Goal: Task Accomplishment & Management: Use online tool/utility

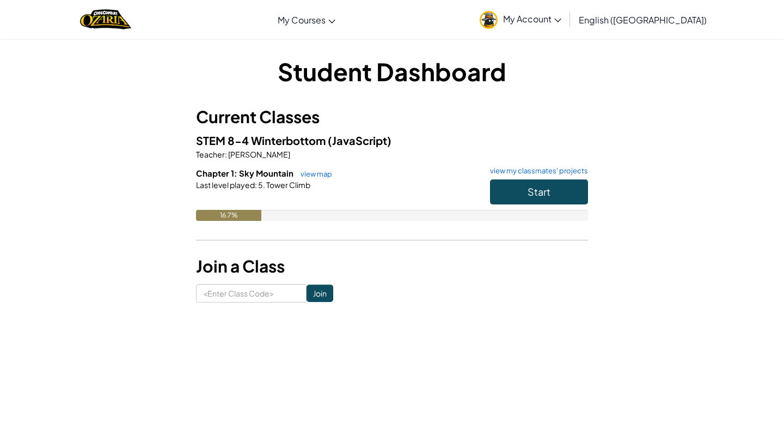
click at [554, 181] on button "Start" at bounding box center [539, 191] width 98 height 25
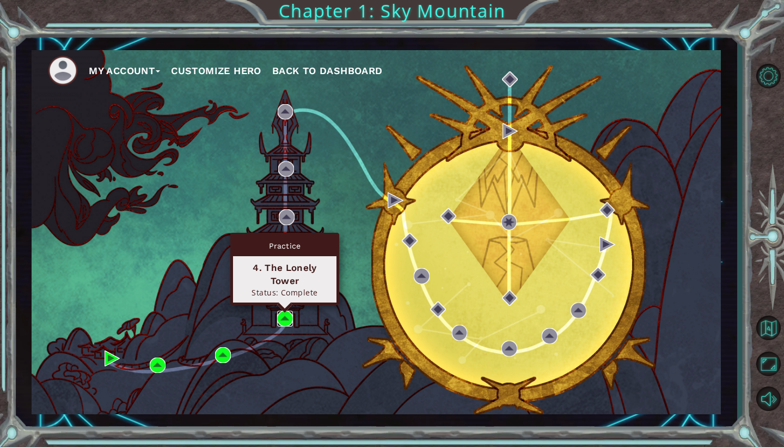
click at [285, 314] on img at bounding box center [285, 318] width 16 height 16
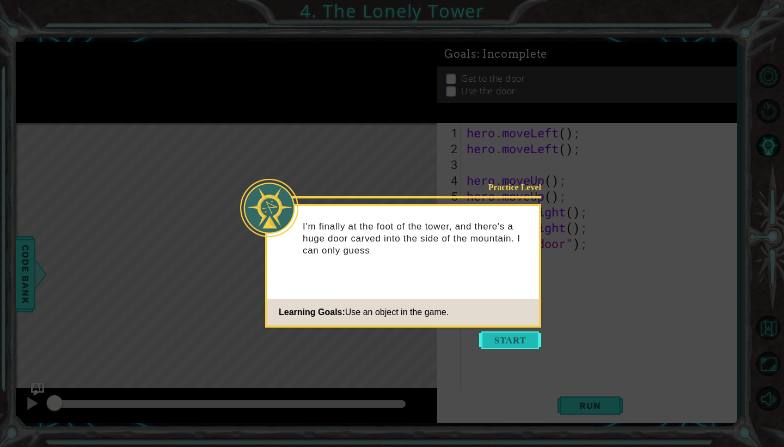
click at [496, 341] on button "Start" at bounding box center [510, 339] width 62 height 17
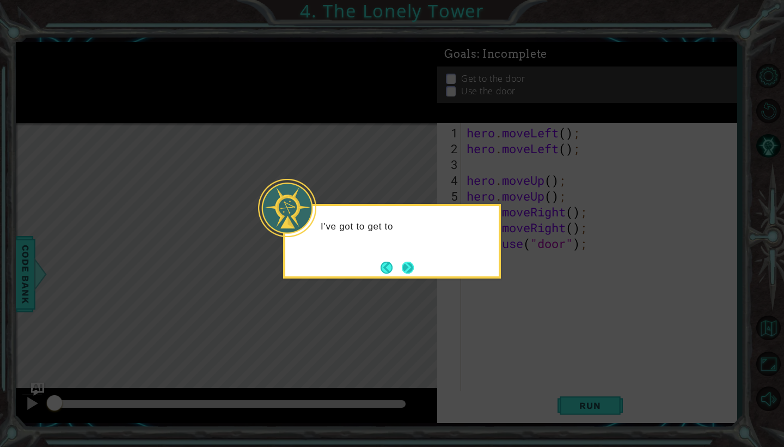
click at [410, 272] on button "Next" at bounding box center [408, 267] width 12 height 12
click at [410, 272] on button "Next" at bounding box center [408, 267] width 13 height 13
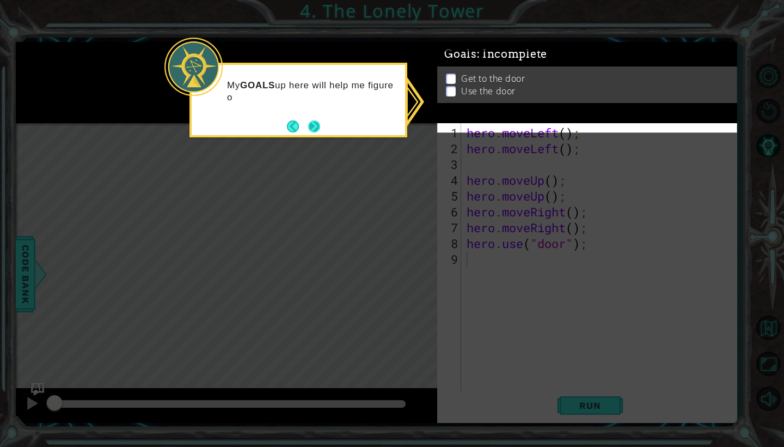
click at [314, 127] on button "Next" at bounding box center [314, 126] width 13 height 13
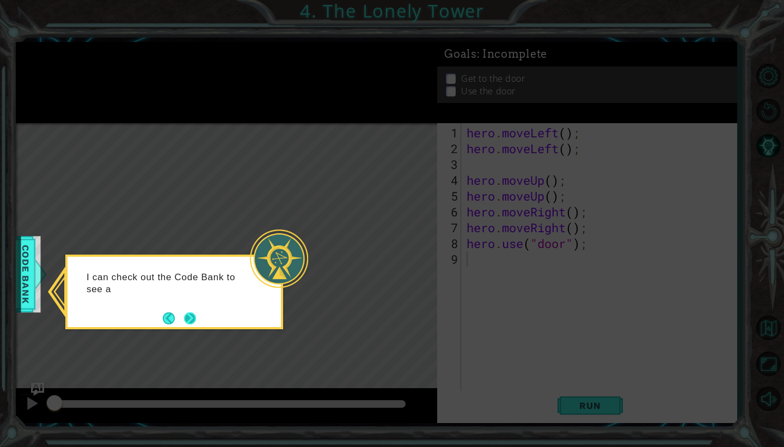
click at [193, 319] on button "Next" at bounding box center [190, 318] width 20 height 20
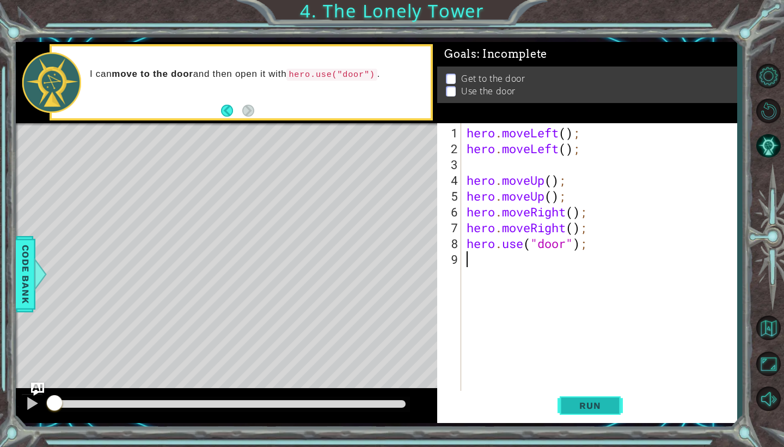
click at [596, 411] on button "Run" at bounding box center [590, 405] width 65 height 30
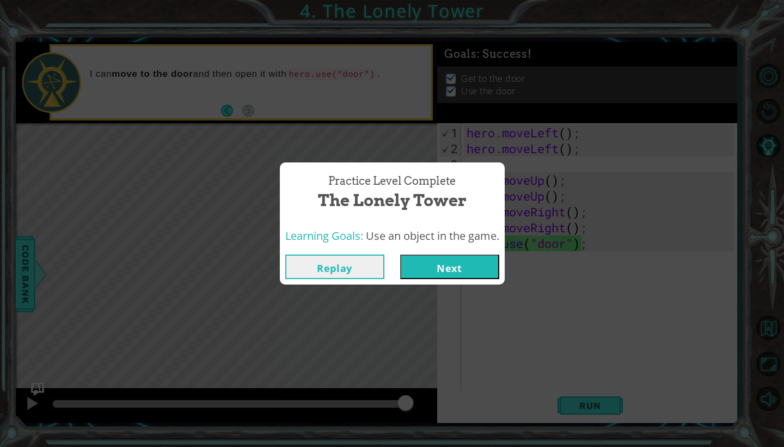
click at [456, 268] on button "Next" at bounding box center [449, 266] width 99 height 25
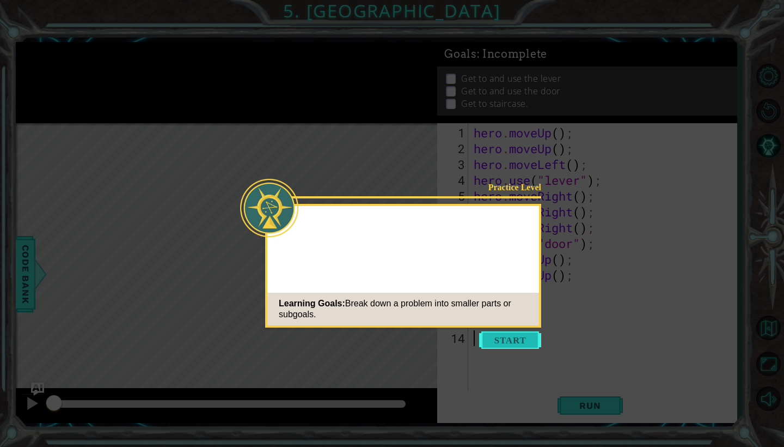
click at [496, 335] on button "Start" at bounding box center [510, 339] width 62 height 17
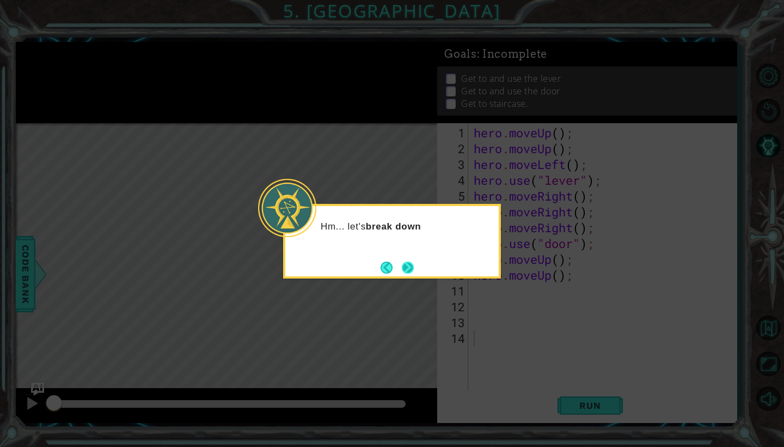
click at [408, 268] on button "Next" at bounding box center [408, 267] width 13 height 13
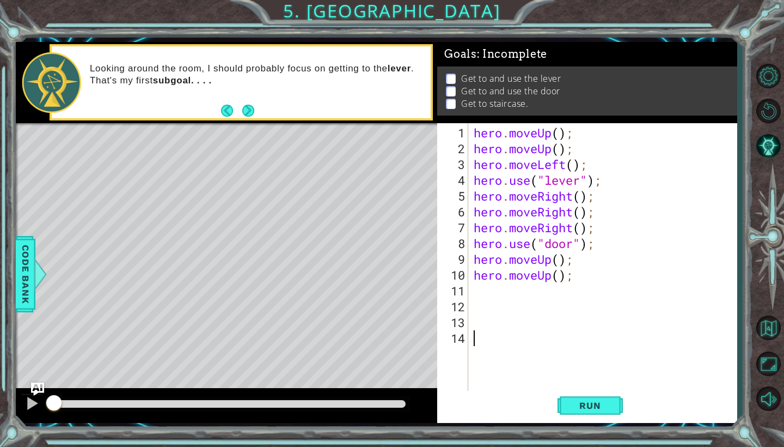
click at [489, 294] on div "hero . moveUp ( ) ; hero . moveUp ( ) ; hero . moveLeft ( ) ; hero . use ( "lev…" at bounding box center [606, 275] width 268 height 300
type textarea "h"
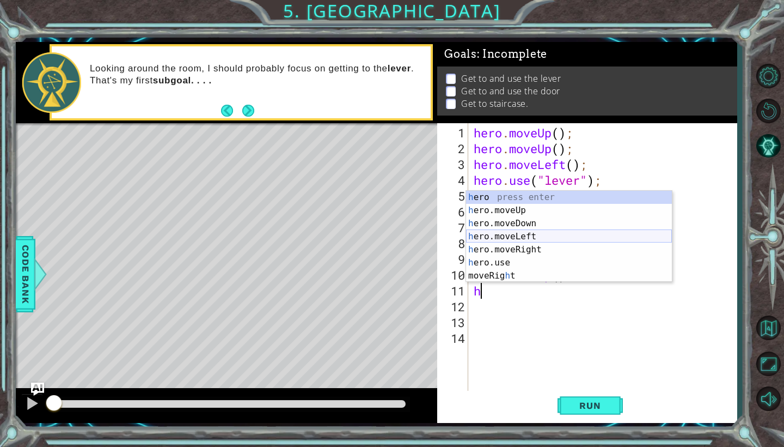
click at [517, 240] on div "h ero press enter h ero.moveUp press enter h ero.moveDown press enter h ero.mov…" at bounding box center [569, 250] width 206 height 118
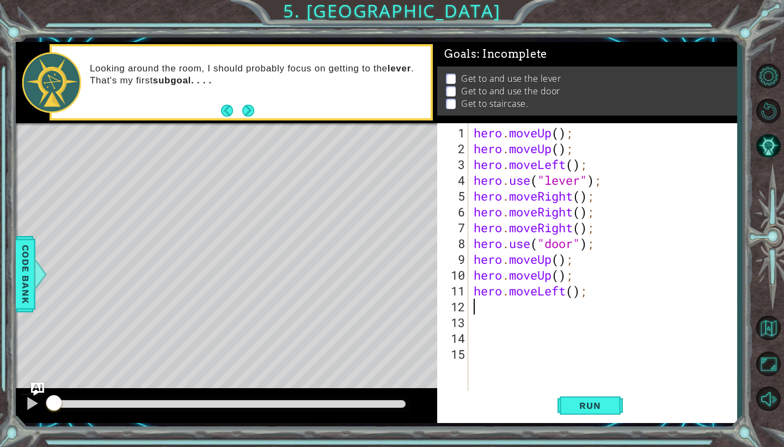
type textarea "h"
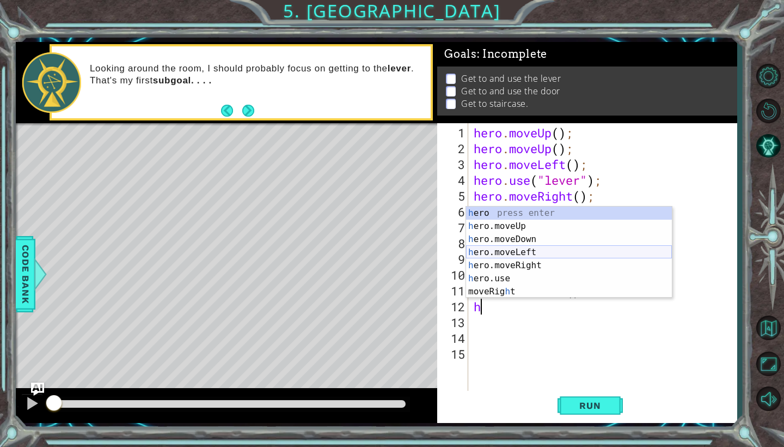
click at [533, 253] on div "h ero press enter h ero.moveUp press enter h ero.moveDown press enter h ero.mov…" at bounding box center [569, 265] width 206 height 118
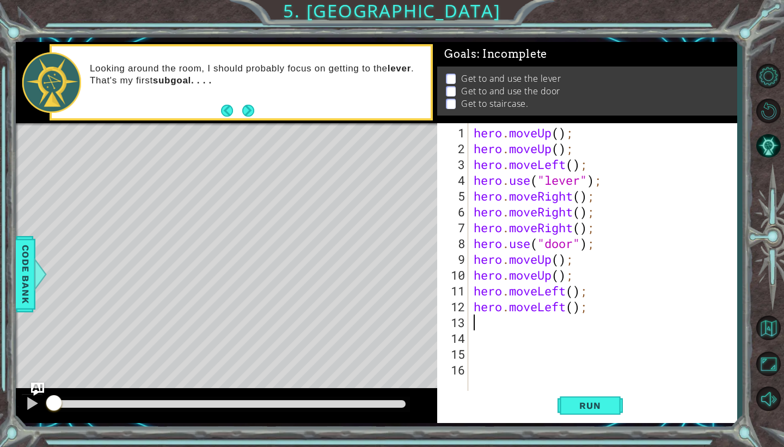
type textarea "h"
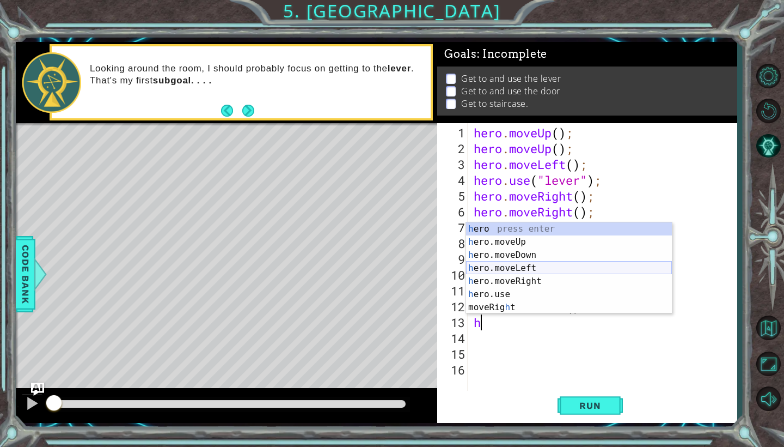
click at [541, 271] on div "h ero press enter h ero.moveUp press enter h ero.moveDown press enter h ero.mov…" at bounding box center [569, 281] width 206 height 118
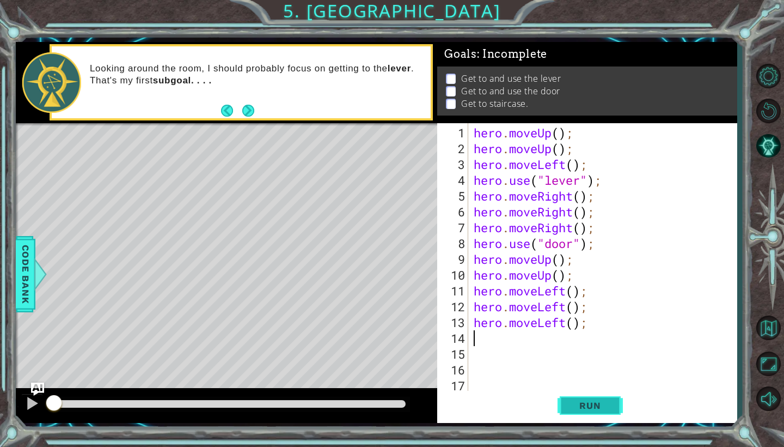
click at [574, 405] on span "Run" at bounding box center [590, 405] width 43 height 11
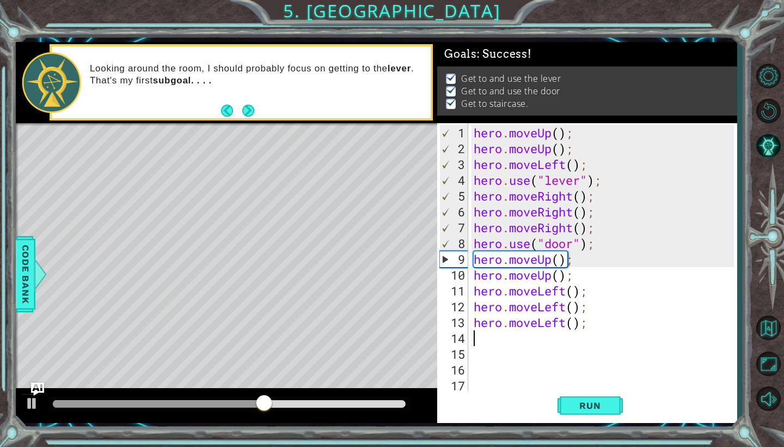
type textarea "h"
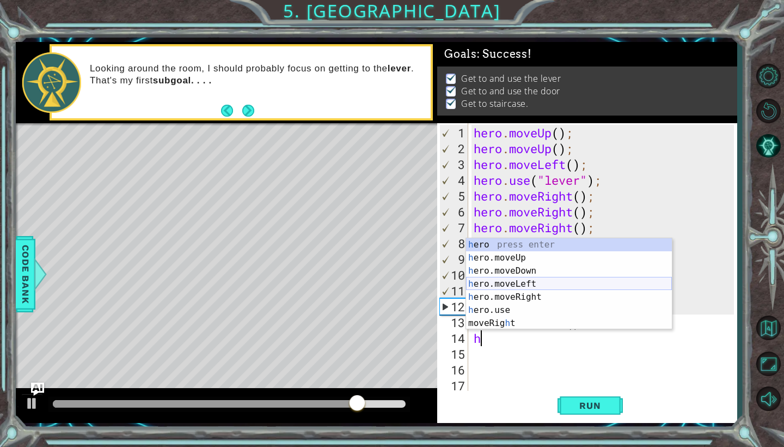
click at [514, 256] on div "h ero press enter h ero.moveUp press enter h ero.moveDown press enter h ero.mov…" at bounding box center [569, 297] width 206 height 118
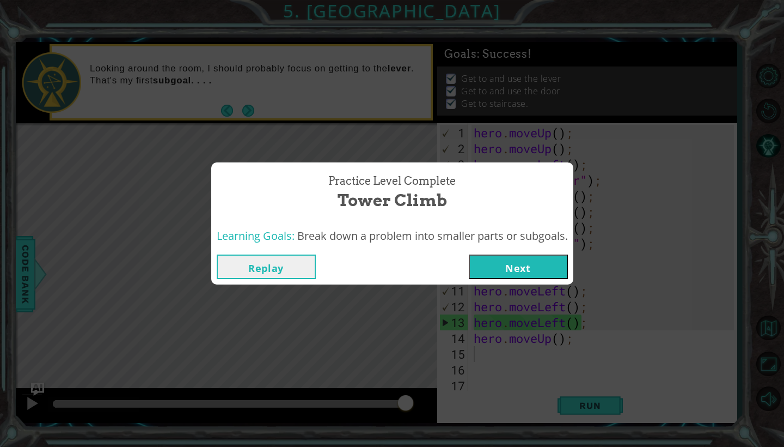
click at [522, 266] on button "Next" at bounding box center [518, 266] width 99 height 25
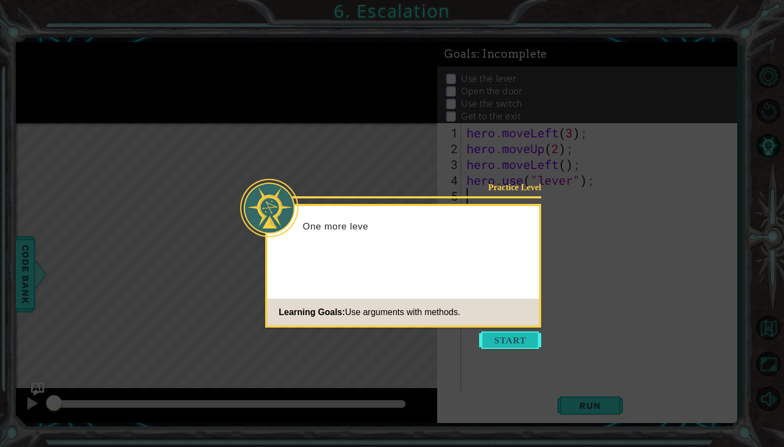
click at [504, 341] on button "Start" at bounding box center [510, 339] width 62 height 17
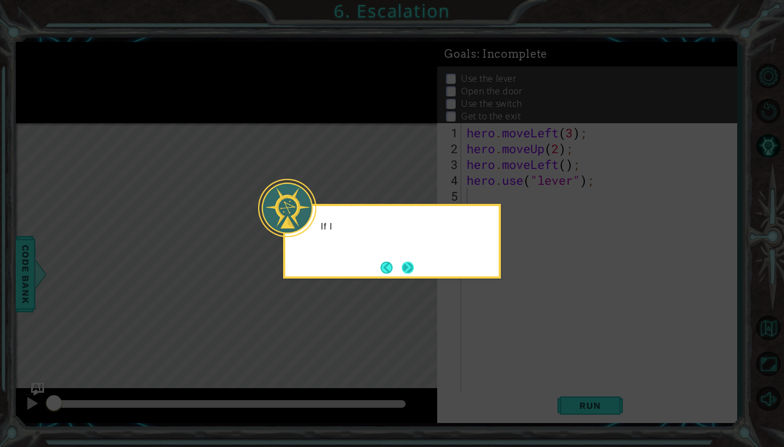
click at [410, 273] on button "Next" at bounding box center [408, 267] width 12 height 12
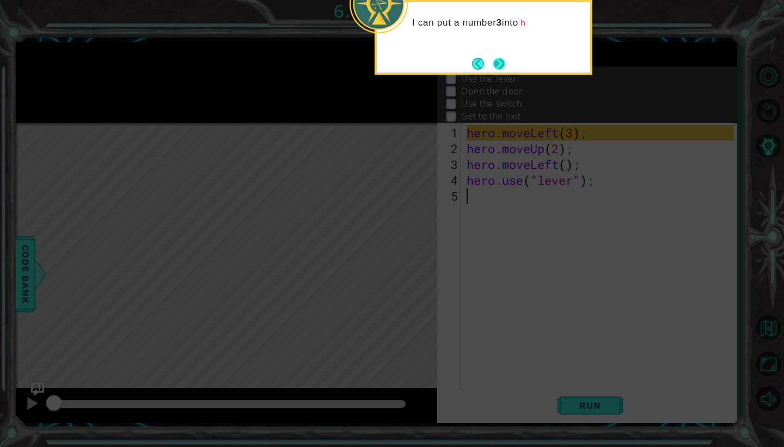
click at [501, 70] on button "Next" at bounding box center [500, 63] width 20 height 20
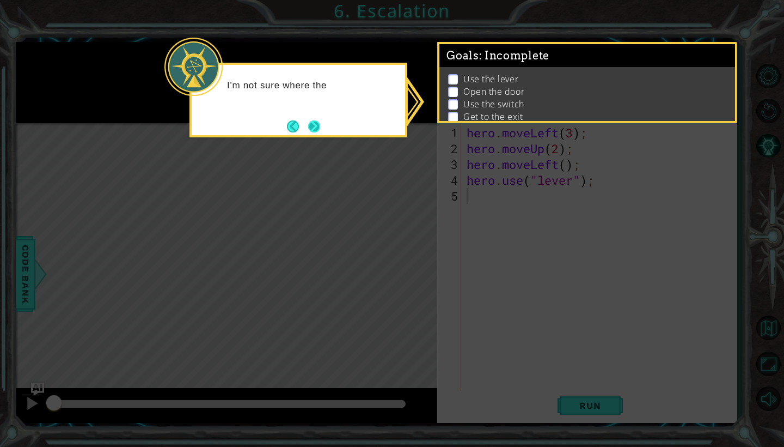
click at [319, 128] on button "Next" at bounding box center [314, 126] width 16 height 16
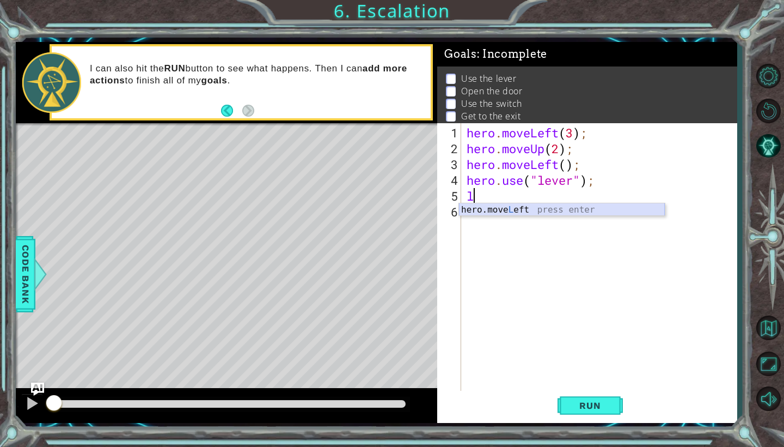
click at [510, 212] on div "hero.move L eft press enter" at bounding box center [562, 222] width 206 height 39
type textarea "hero.moveLeft(1);"
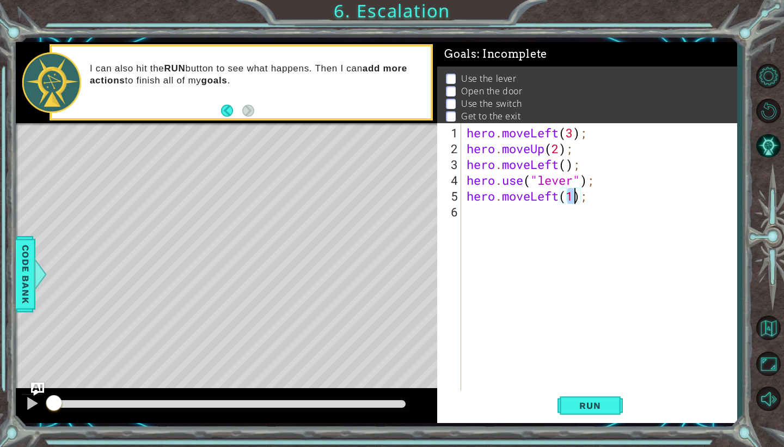
click at [503, 213] on div "hero . moveLeft ( 3 ) ; hero . moveUp ( 2 ) ; hero . moveLeft ( ) ; hero . use …" at bounding box center [602, 275] width 275 height 300
type textarea "d"
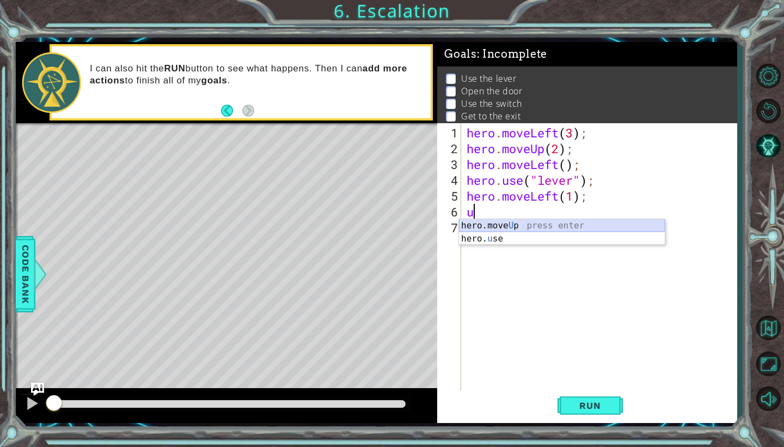
click at [520, 239] on div "hero.move U p press enter hero. u se press enter" at bounding box center [562, 245] width 206 height 52
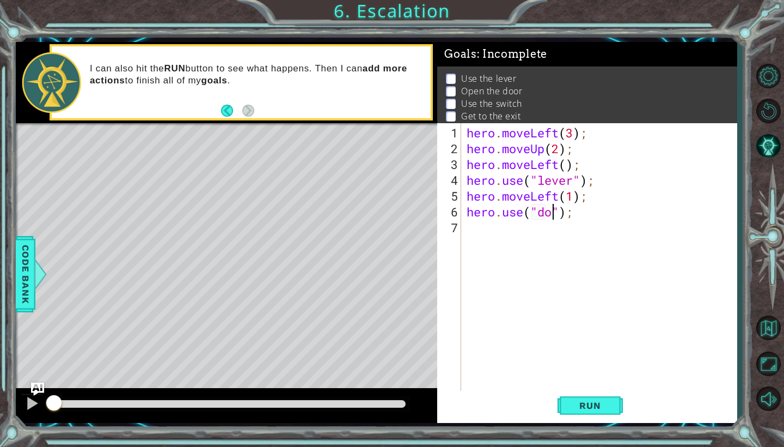
scroll to position [0, 5]
type textarea "hero.use("door");"
click at [480, 231] on div "hero . moveLeft ( 3 ) ; hero . moveUp ( 2 ) ; hero . moveLeft ( ) ; hero . use …" at bounding box center [602, 275] width 275 height 300
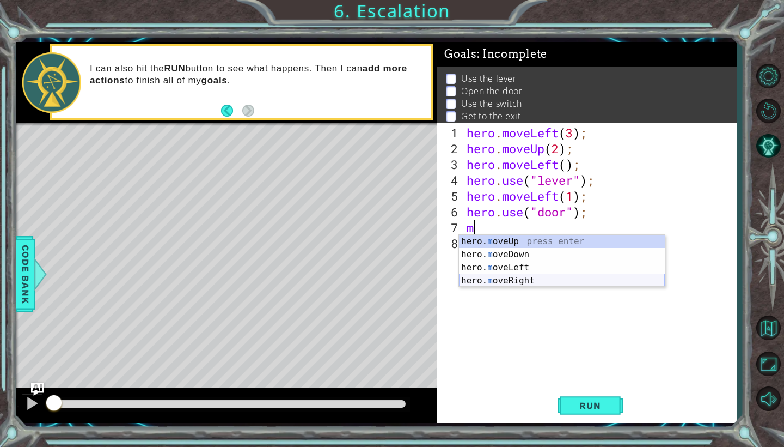
click at [514, 283] on div "hero. m oveUp press enter hero. m oveDown press enter hero. m oveLeft press ent…" at bounding box center [562, 274] width 206 height 78
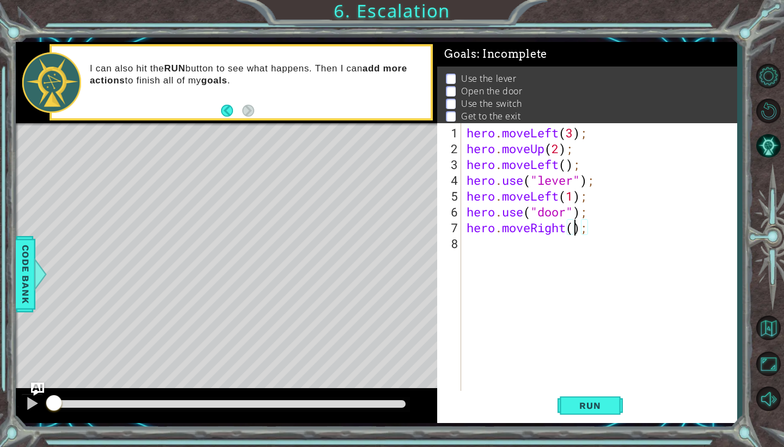
type textarea "hero.moveRight(2);"
click at [492, 245] on div "hero . moveLeft ( 3 ) ; hero . moveUp ( 2 ) ; hero . moveLeft ( ) ; hero . use …" at bounding box center [602, 275] width 275 height 300
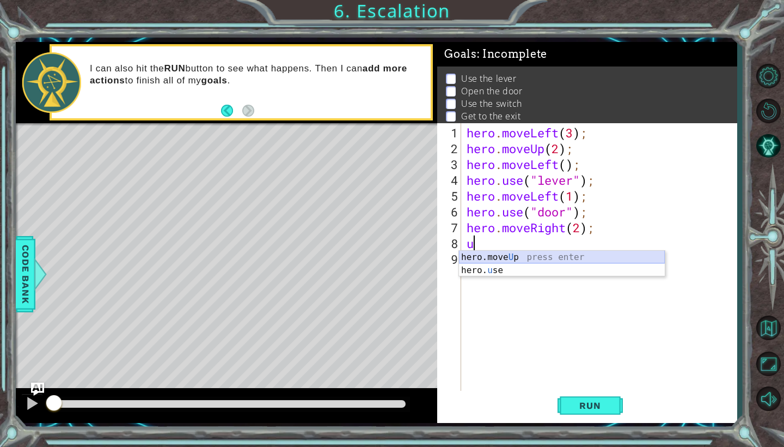
click at [510, 271] on div "hero.move U p press enter hero. u se press enter" at bounding box center [562, 277] width 206 height 52
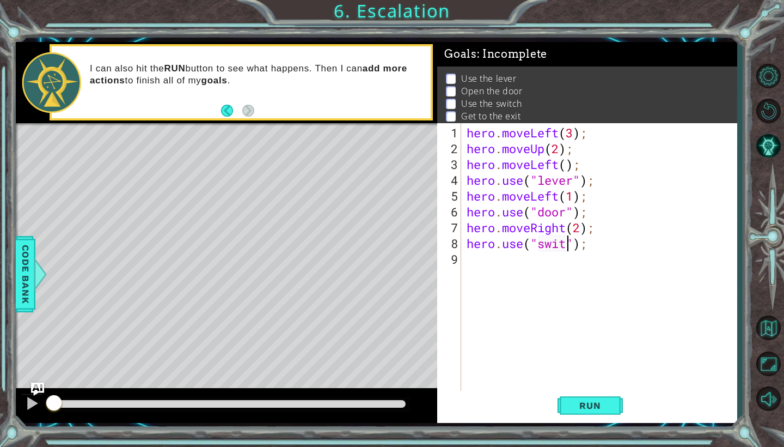
scroll to position [0, 5]
type textarea "hero.use("switch");"
click at [468, 259] on div "hero . moveLeft ( 3 ) ; hero . moveUp ( 2 ) ; hero . moveLeft ( ) ; hero . use …" at bounding box center [602, 275] width 275 height 300
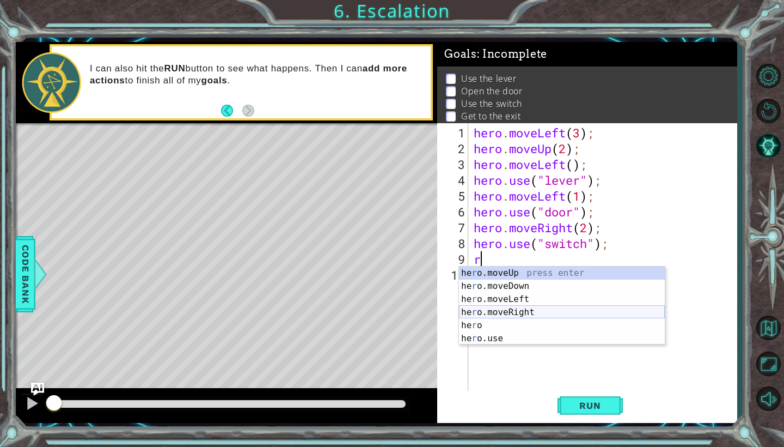
click at [521, 312] on div "he r o.moveUp press enter he r o.moveDown press enter he r o.moveLeft press ent…" at bounding box center [562, 318] width 206 height 105
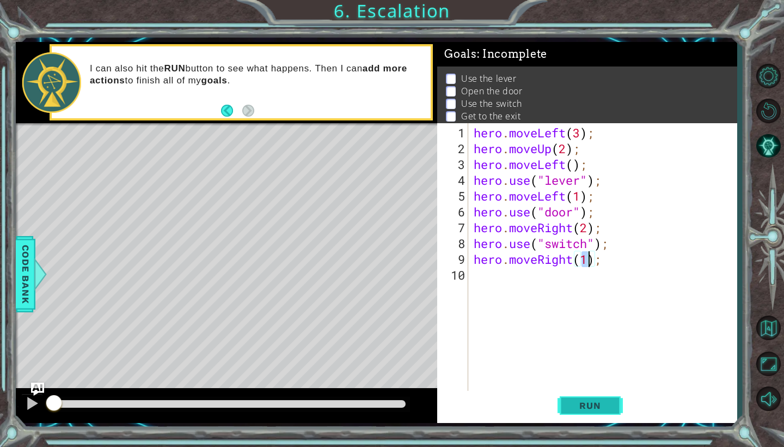
click at [588, 412] on button "Run" at bounding box center [590, 405] width 65 height 30
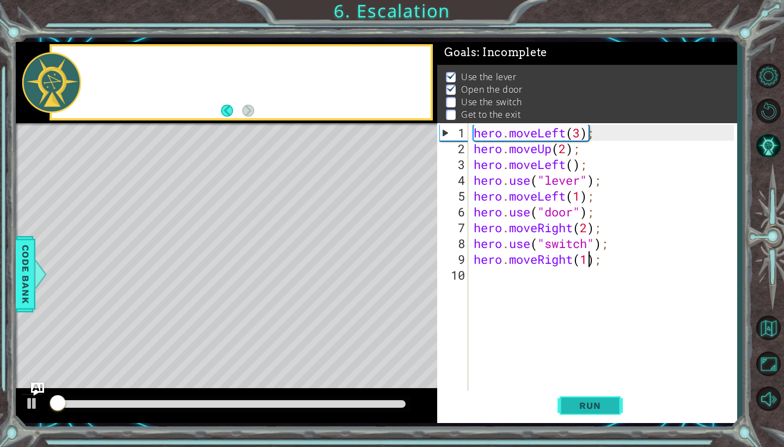
scroll to position [2, 0]
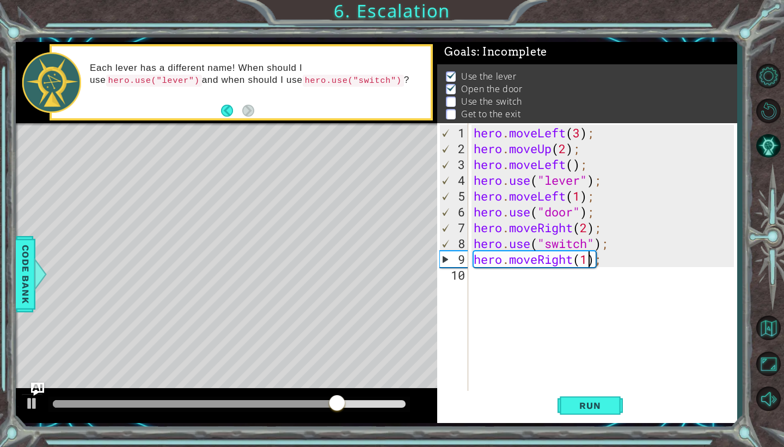
click at [473, 226] on div "hero . moveLeft ( 3 ) ; hero . moveUp ( 2 ) ; hero . moveLeft ( ) ; hero . use …" at bounding box center [606, 275] width 268 height 300
type textarea "hero.moveRight(2);"
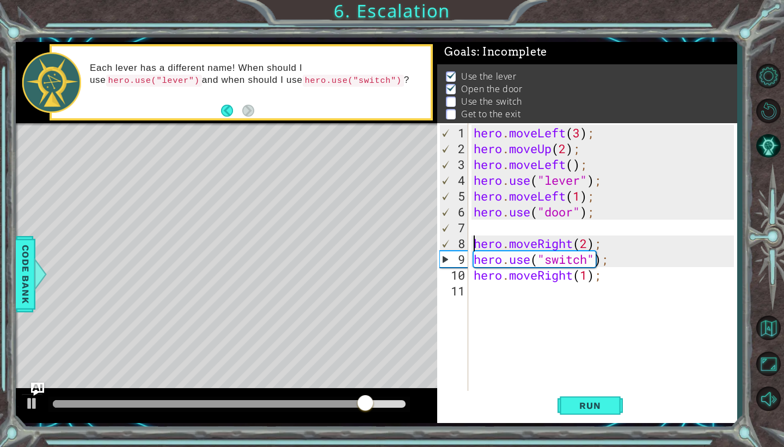
click at [473, 228] on div "hero . moveLeft ( 3 ) ; hero . moveUp ( 2 ) ; hero . moveLeft ( ) ; hero . use …" at bounding box center [606, 275] width 268 height 300
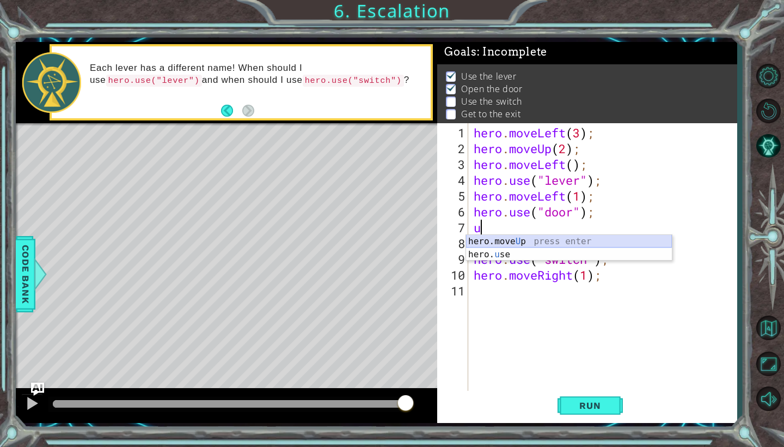
click at [511, 243] on div "hero.move U p press enter hero. u se press enter" at bounding box center [569, 261] width 206 height 52
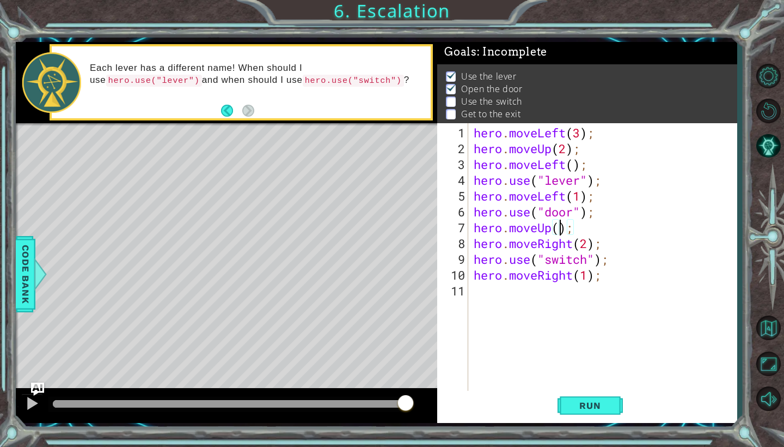
scroll to position [0, 4]
type textarea "hero.moveUp(2);"
click at [600, 404] on span "Run" at bounding box center [590, 405] width 43 height 11
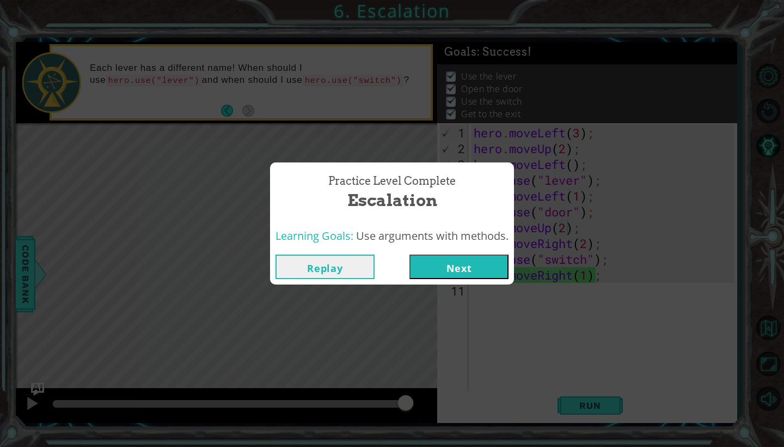
click at [459, 265] on button "Next" at bounding box center [459, 266] width 99 height 25
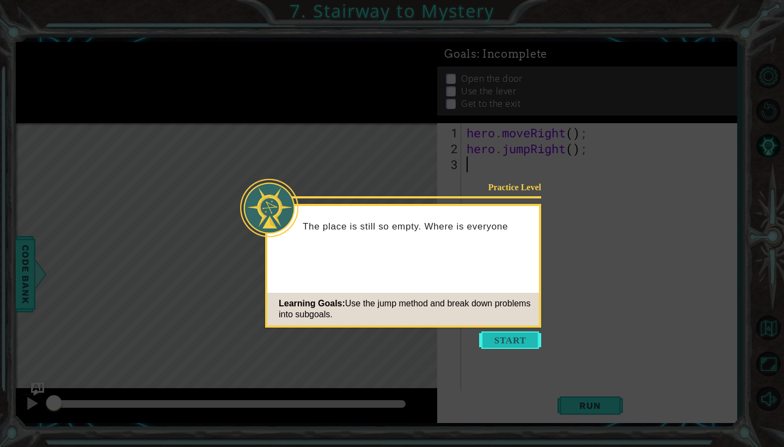
click at [501, 342] on button "Start" at bounding box center [510, 339] width 62 height 17
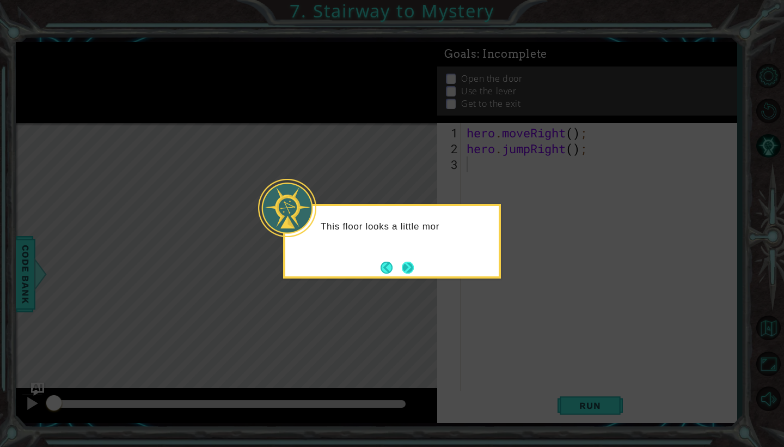
click at [412, 268] on button "Next" at bounding box center [408, 267] width 13 height 13
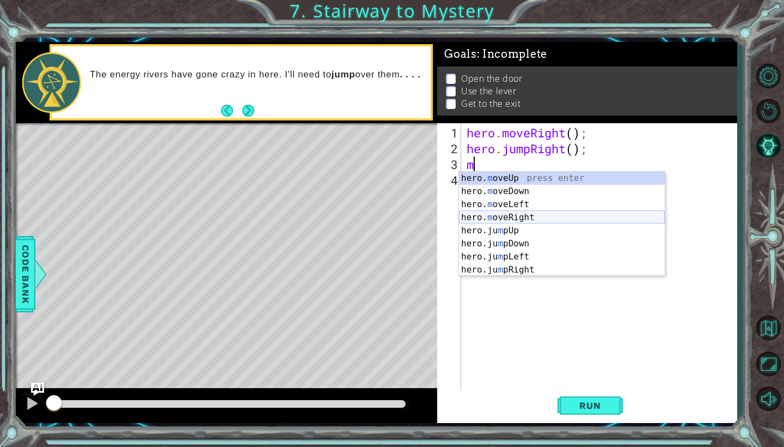
click at [534, 216] on div "hero. m oveUp press enter hero. m oveDown press enter hero. m oveLeft press ent…" at bounding box center [562, 237] width 206 height 131
type textarea "hero.moveRight(1);"
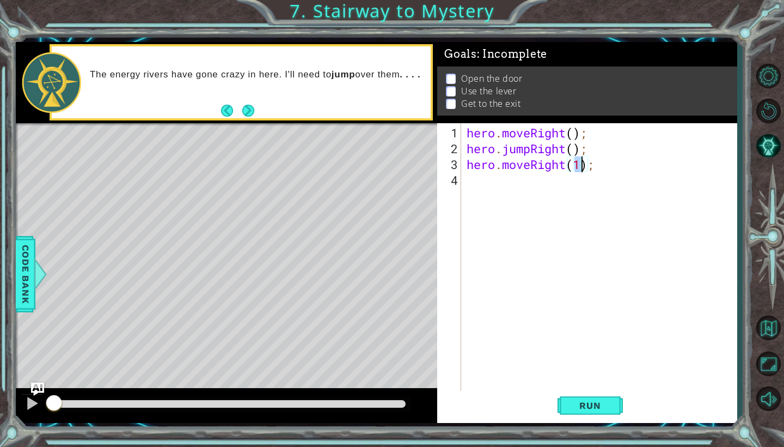
click at [501, 186] on div "hero . moveRight ( ) ; hero . jumpRight ( ) ; hero . moveRight ( 1 ) ;" at bounding box center [602, 275] width 275 height 300
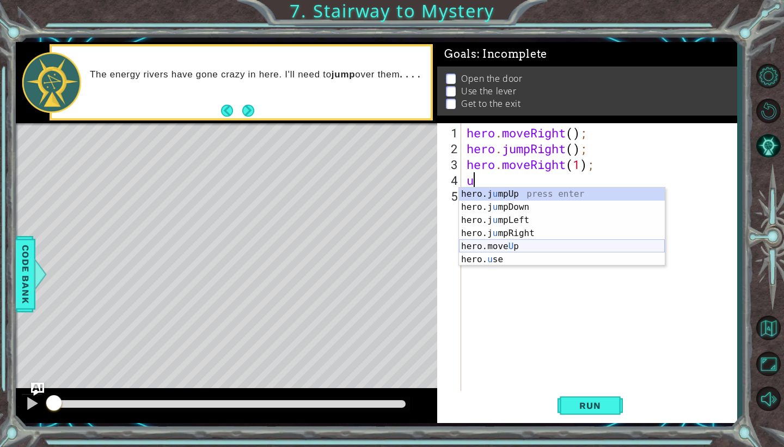
click at [523, 249] on div "hero.j u mpUp press enter hero.j u mpDown press enter hero.j u mpLeft press ent…" at bounding box center [562, 239] width 206 height 105
type textarea "hero.moveUp(1);"
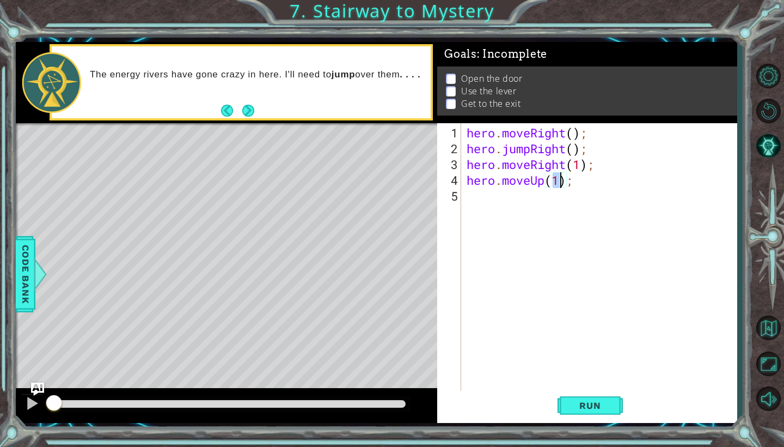
click at [495, 199] on div "hero . moveRight ( ) ; hero . jumpRight ( ) ; hero . moveRight ( 1 ) ; hero . m…" at bounding box center [602, 275] width 275 height 300
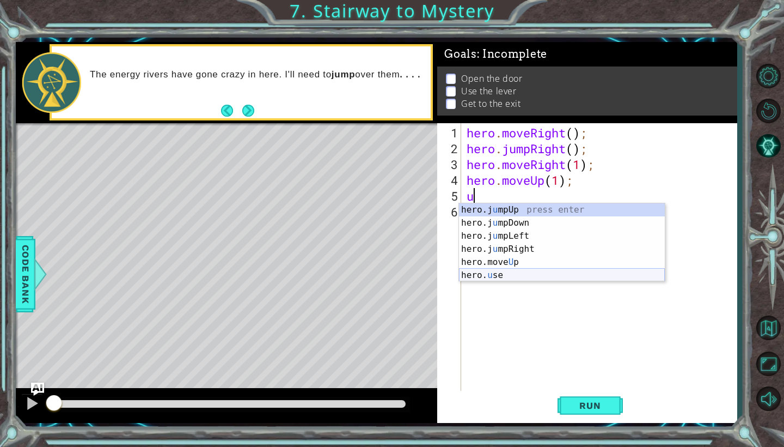
click at [515, 274] on div "hero.j u mpUp press enter hero.j u mpDown press enter hero.j u mpLeft press ent…" at bounding box center [562, 255] width 206 height 105
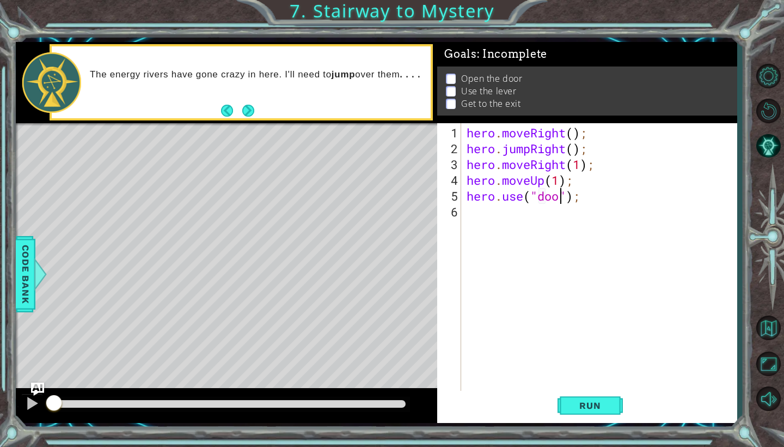
scroll to position [0, 5]
type textarea "hero.use("door");"
click at [524, 216] on div "hero . moveRight ( ) ; hero . jumpRight ( ) ; hero . moveRight ( 1 ) ; hero . m…" at bounding box center [602, 275] width 275 height 300
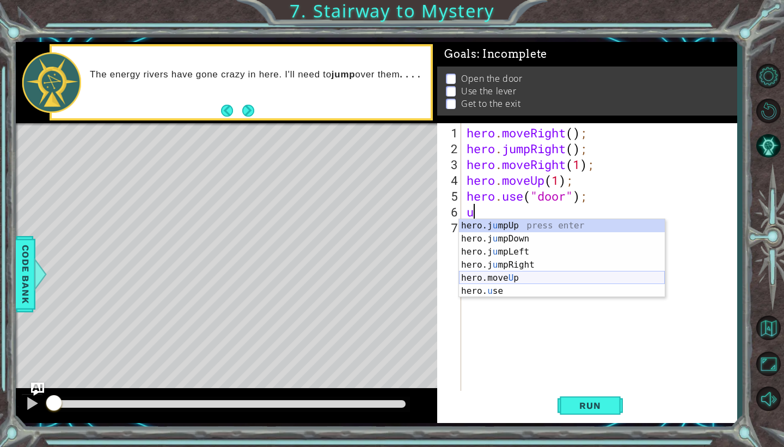
click at [524, 278] on div "hero.j u mpUp press enter hero.j u mpDown press enter hero.j u mpLeft press ent…" at bounding box center [562, 271] width 206 height 105
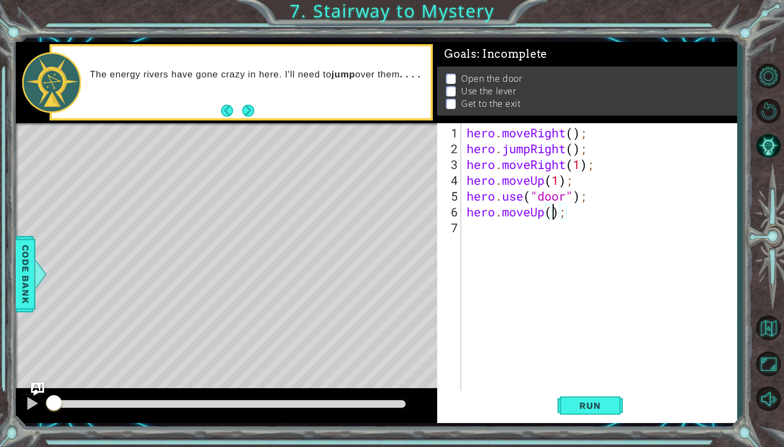
type textarea "hero.moveUp(2);"
click at [488, 229] on div "hero . moveRight ( ) ; hero . jumpRight ( ) ; hero . moveRight ( 1 ) ; hero . m…" at bounding box center [602, 275] width 275 height 300
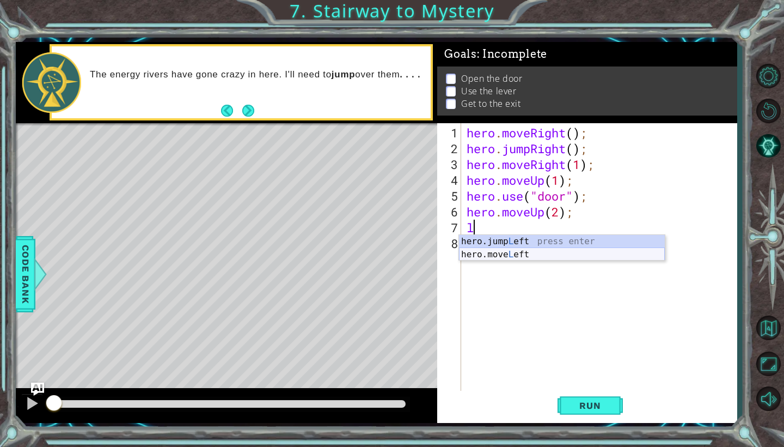
click at [518, 256] on div "hero.jump L eft press enter hero.move L eft press enter" at bounding box center [562, 261] width 206 height 52
type textarea "hero.moveLeft(1);"
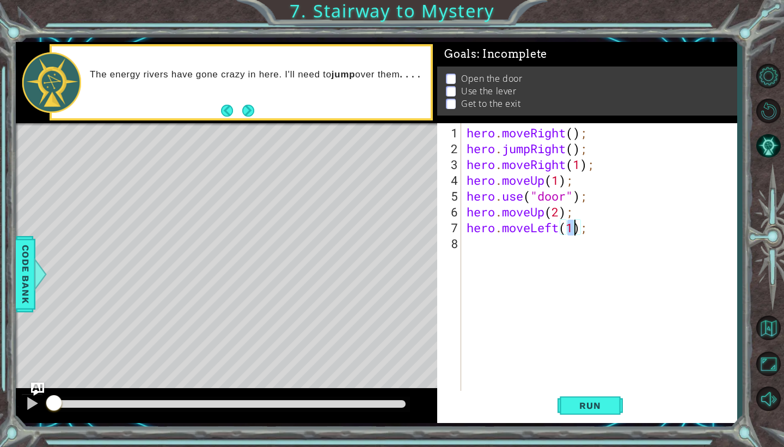
click at [483, 247] on div "hero . moveRight ( ) ; hero . jumpRight ( ) ; hero . moveRight ( 1 ) ; hero . m…" at bounding box center [602, 275] width 275 height 300
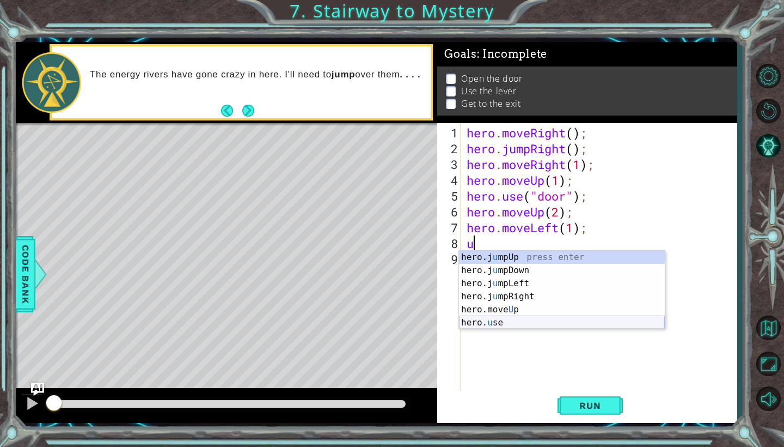
click at [503, 324] on div "hero.j u mpUp press enter hero.j u mpDown press enter hero.j u mpLeft press ent…" at bounding box center [562, 303] width 206 height 105
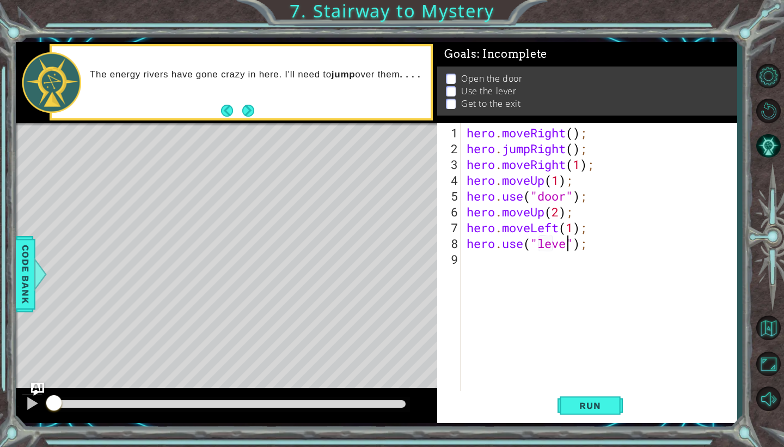
type textarea "hero.use("lever");"
click at [474, 257] on div "hero . moveRight ( ) ; hero . jumpRight ( ) ; hero . moveRight ( 1 ) ; hero . m…" at bounding box center [602, 275] width 275 height 300
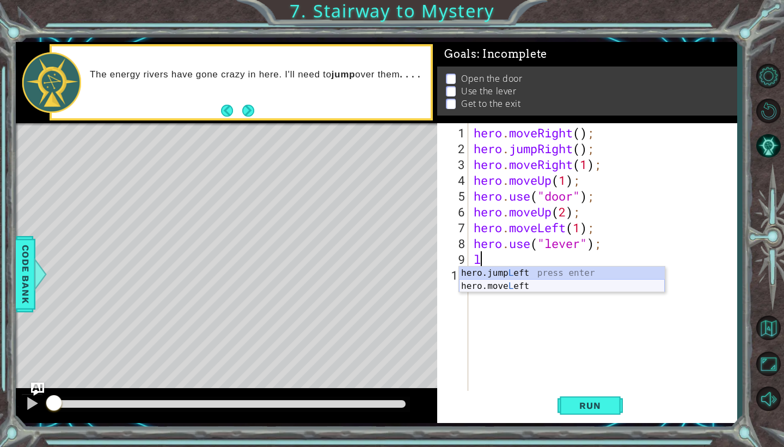
click at [501, 287] on div "hero.jump L eft press enter hero.move L eft press enter" at bounding box center [562, 292] width 206 height 52
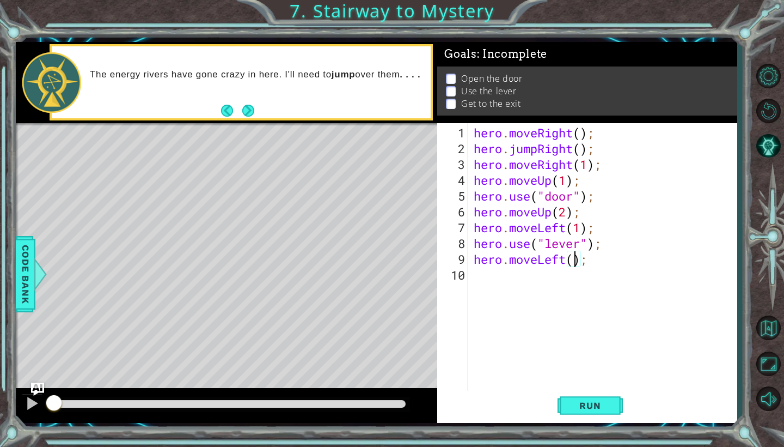
type textarea "hero.moveLeft(2);"
click at [519, 280] on div "hero . moveRight ( ) ; hero . jumpRight ( ) ; hero . moveRight ( 1 ) ; hero . m…" at bounding box center [606, 275] width 268 height 300
type textarea "j"
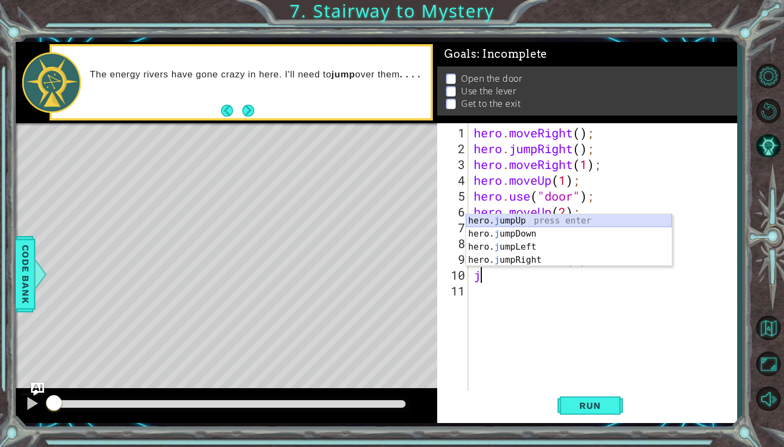
click at [538, 221] on div "hero. j umpUp press enter hero. j umpDown press enter hero. j umpLeft press ent…" at bounding box center [569, 253] width 206 height 78
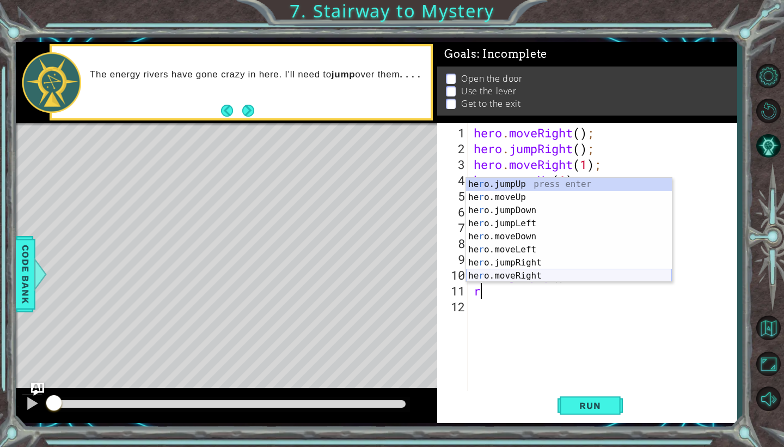
click at [548, 279] on div "he r o.jumpUp press enter he r o.moveUp press enter he r o.jumpDown press enter…" at bounding box center [569, 243] width 206 height 131
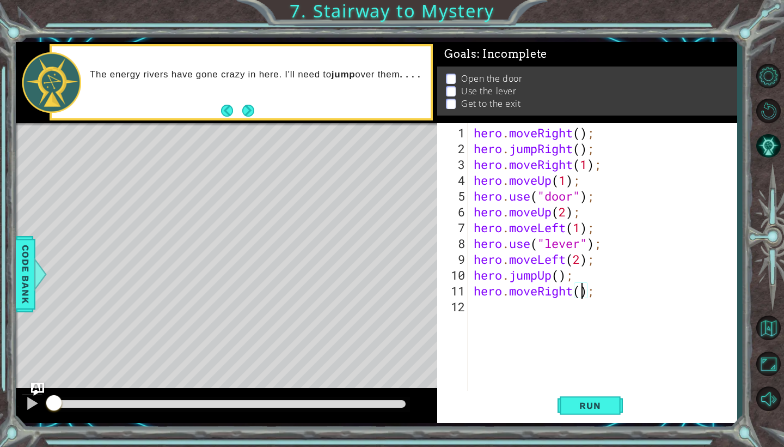
scroll to position [0, 5]
type textarea "hero.moveRight(2);"
click at [591, 403] on span "Run" at bounding box center [590, 405] width 43 height 11
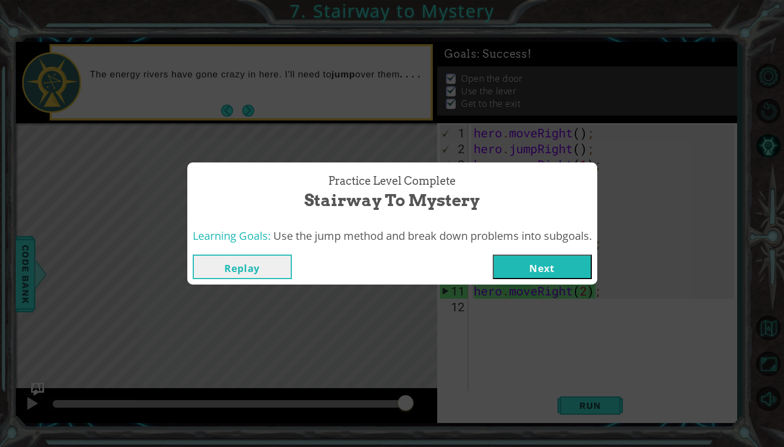
click at [528, 272] on button "Next" at bounding box center [542, 266] width 99 height 25
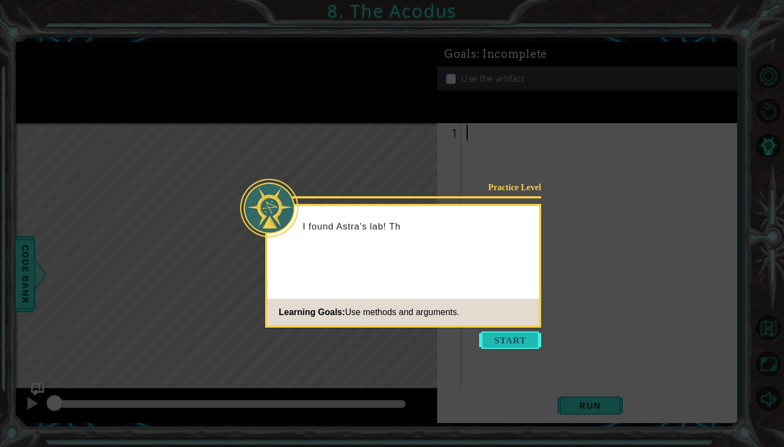
click at [521, 340] on button "Start" at bounding box center [510, 339] width 62 height 17
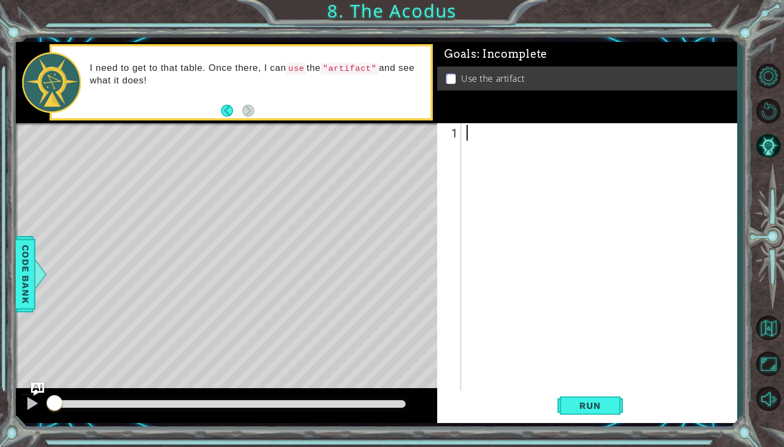
type textarea "g"
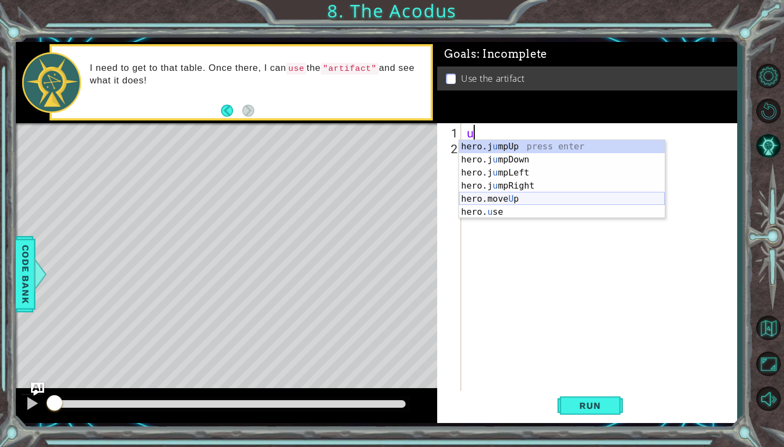
click at [527, 200] on div "hero.j u mpUp press enter hero.j u mpDown press enter hero.j u mpLeft press ent…" at bounding box center [562, 192] width 206 height 105
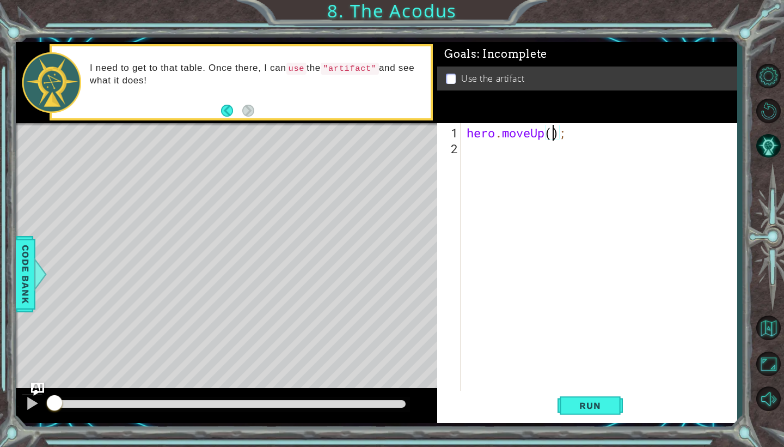
type textarea "hero.moveUp(2);"
click at [516, 150] on div "hero . moveUp ( 2 ) ;" at bounding box center [602, 275] width 275 height 300
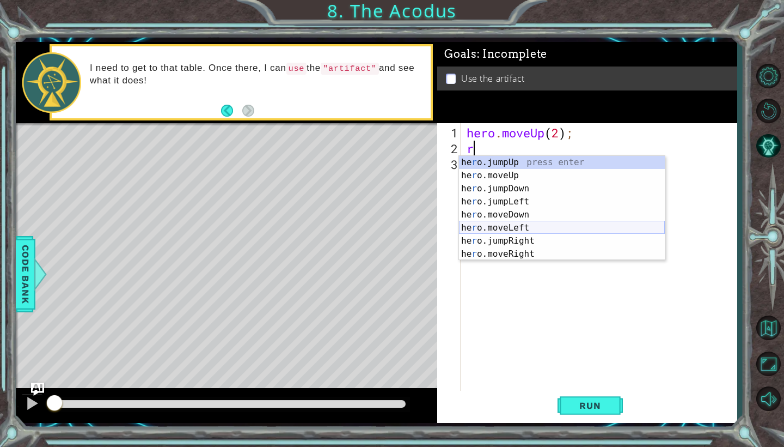
click at [531, 227] on div "he r o.jumpUp press enter he r o.moveUp press enter he r o.jumpDown press enter…" at bounding box center [562, 221] width 206 height 131
type textarea "hero.moveLeft(1);"
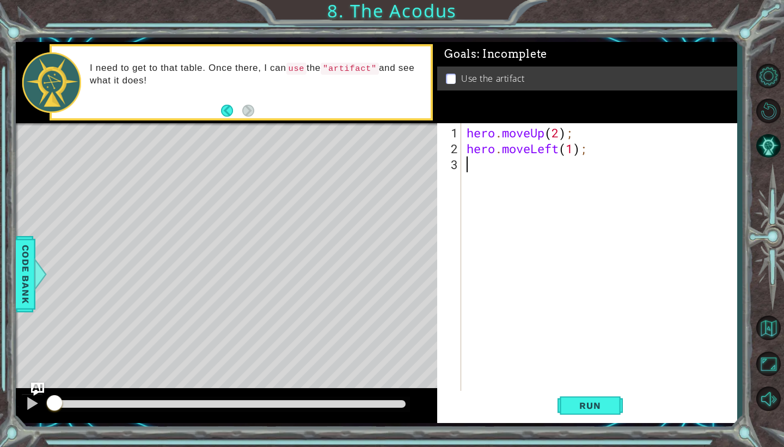
click at [502, 171] on div "hero . moveUp ( 2 ) ; hero . moveLeft ( 1 ) ;" at bounding box center [602, 275] width 275 height 300
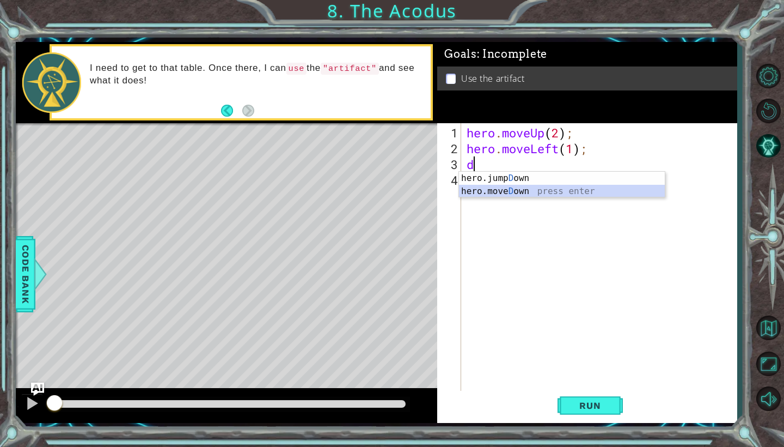
click at [522, 193] on div "hero.jump D own press enter hero.[PERSON_NAME] own press enter" at bounding box center [562, 198] width 206 height 52
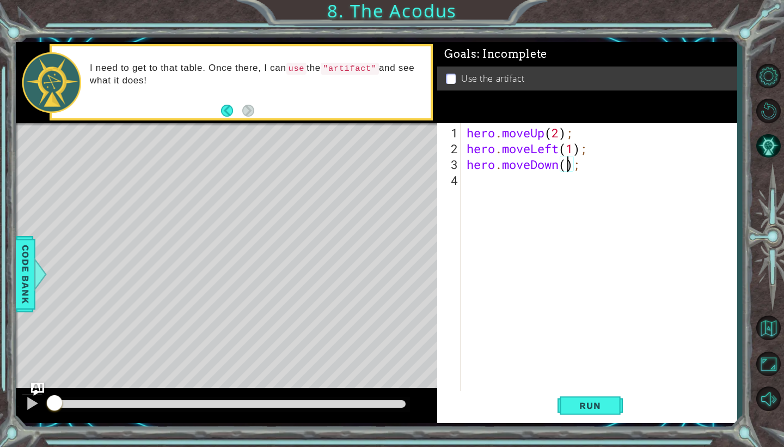
type textarea "hero.moveDown(2);"
click at [514, 184] on div "hero . moveUp ( 2 ) ; hero . moveLeft ( 1 ) ; hero . moveDown ( 2 ) ;" at bounding box center [602, 275] width 275 height 300
type textarea "j"
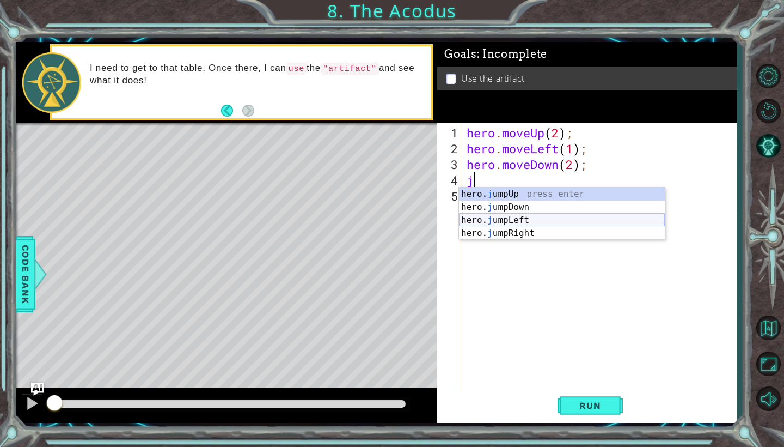
click at [531, 221] on div "hero. j umpUp press enter hero. j umpDown press enter hero. j umpLeft press ent…" at bounding box center [562, 226] width 206 height 78
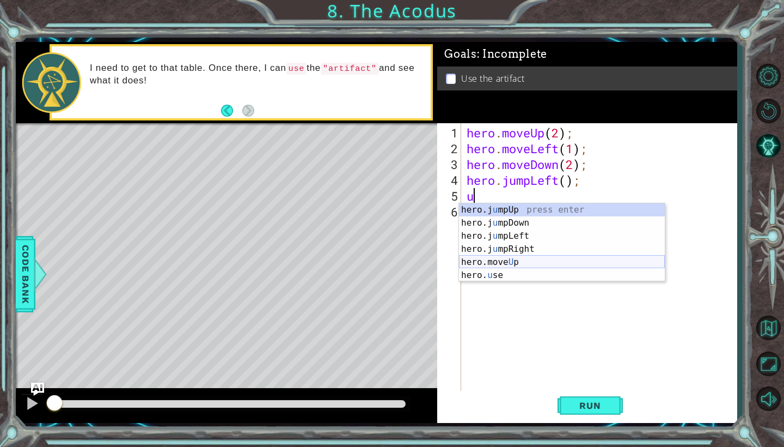
click at [532, 261] on div "hero.j u mpUp press enter hero.j u mpDown press enter hero.j u mpLeft press ent…" at bounding box center [562, 255] width 206 height 105
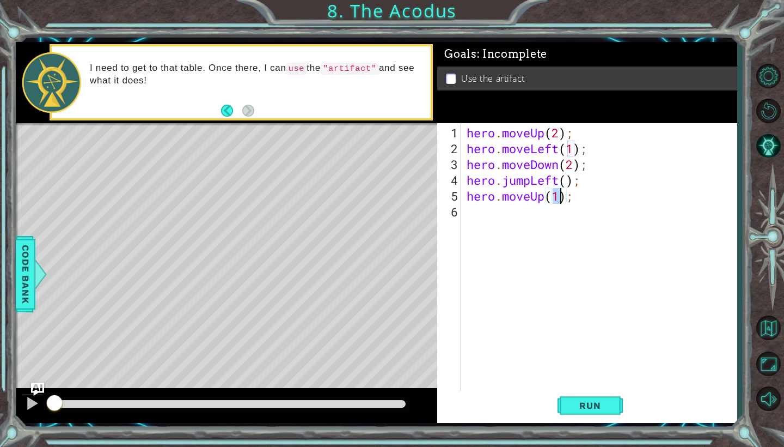
type textarea "hero.moveUp(2);"
click at [479, 211] on div "hero . moveUp ( 2 ) ; hero . moveLeft ( 1 ) ; hero . moveDown ( 2 ) ; hero . ju…" at bounding box center [602, 275] width 275 height 300
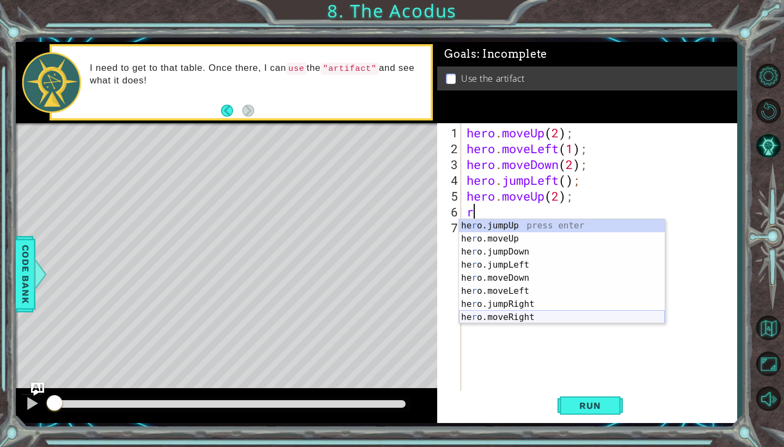
click at [531, 316] on div "he r o.jumpUp press enter he r o.moveUp press enter he r o.jumpDown press enter…" at bounding box center [562, 284] width 206 height 131
type textarea "hero.moveRight(1);"
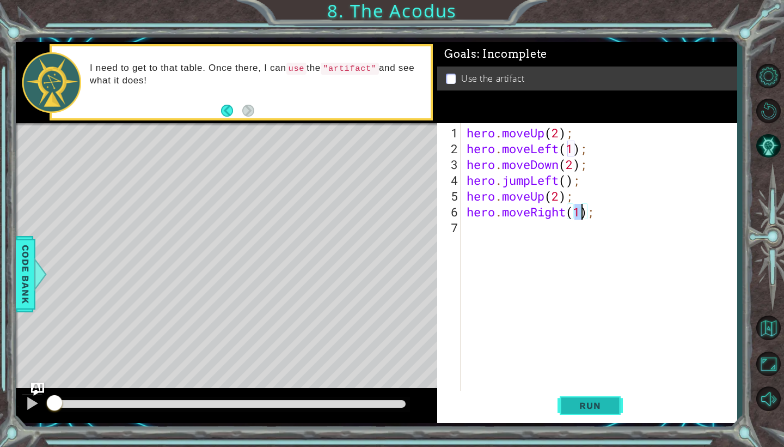
click at [572, 407] on span "Run" at bounding box center [590, 405] width 43 height 11
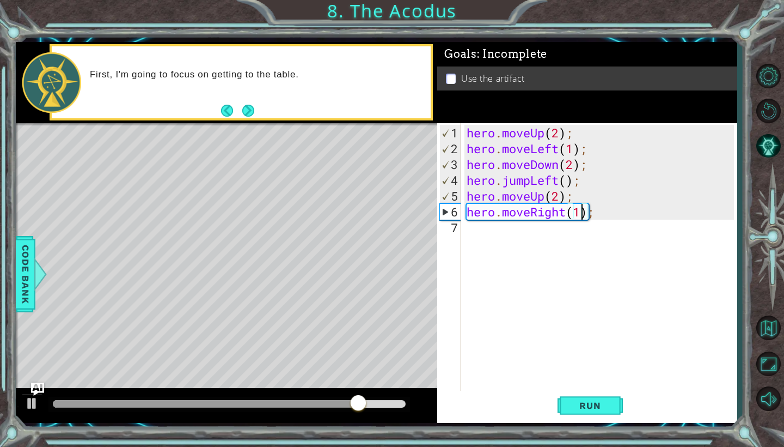
click at [504, 235] on div "hero . moveUp ( 2 ) ; hero . moveLeft ( 1 ) ; hero . moveDown ( 2 ) ; hero . ju…" at bounding box center [602, 275] width 275 height 300
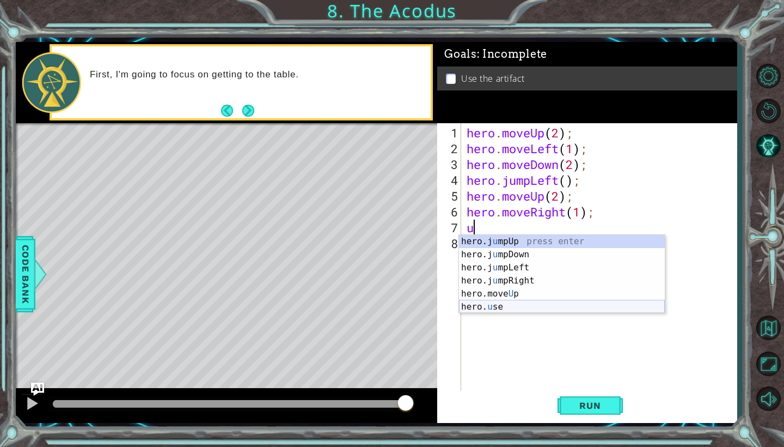
click at [518, 302] on div "hero.j u mpUp press enter hero.j u mpDown press enter hero.j u mpLeft press ent…" at bounding box center [562, 287] width 206 height 105
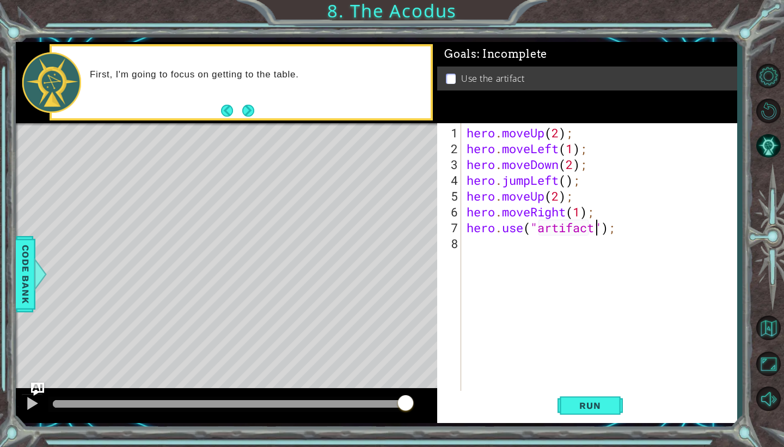
scroll to position [0, 7]
type textarea "hero.use("artifact");"
click at [594, 407] on span "Run" at bounding box center [590, 405] width 43 height 11
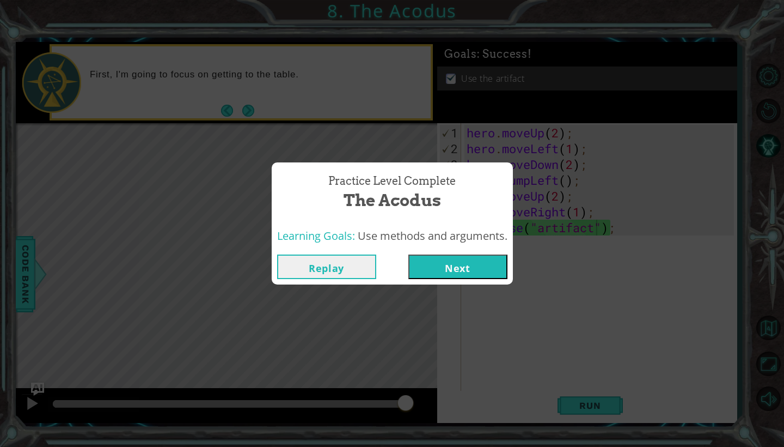
click at [474, 268] on button "Next" at bounding box center [457, 266] width 99 height 25
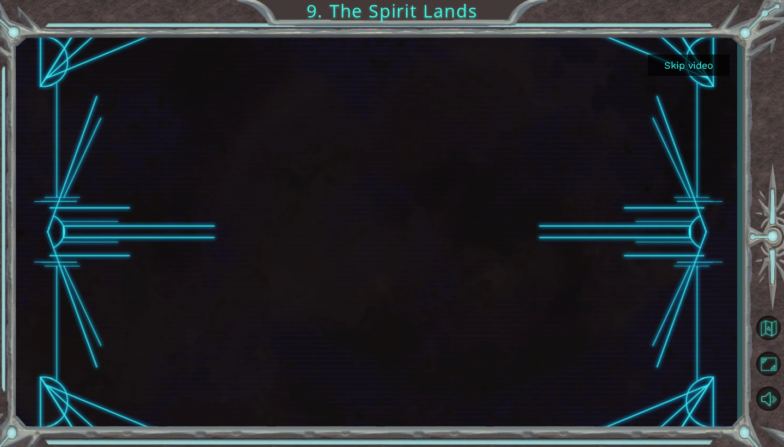
click at [683, 67] on button "Skip video" at bounding box center [689, 64] width 82 height 21
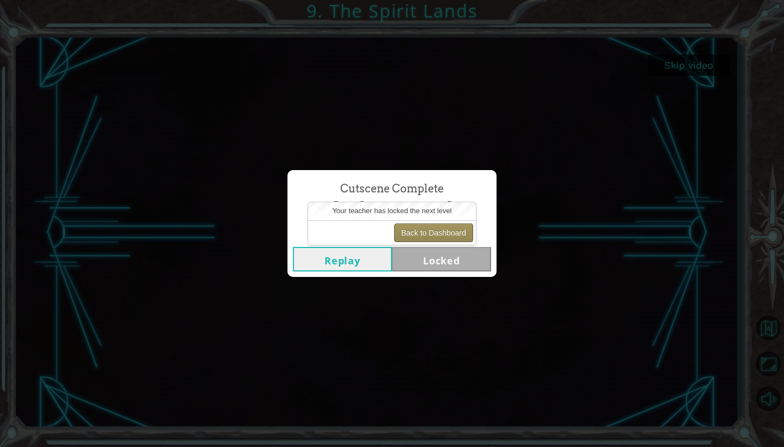
click at [423, 231] on button "Back to Dashboard" at bounding box center [433, 232] width 79 height 19
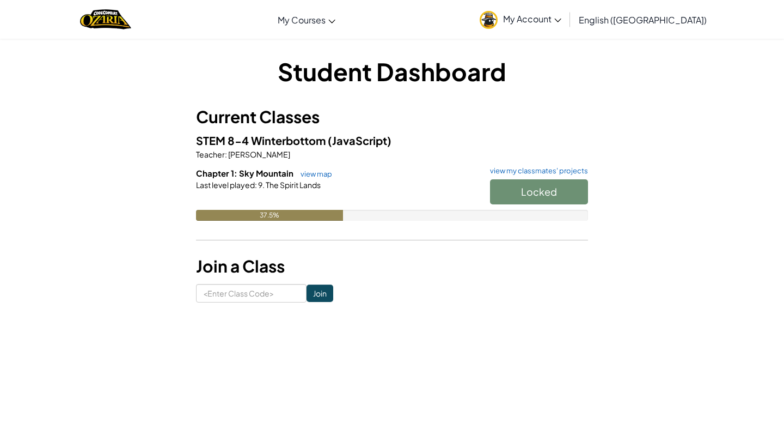
click at [516, 190] on div "Locked" at bounding box center [533, 194] width 109 height 30
click at [516, 193] on div "Locked" at bounding box center [533, 194] width 109 height 30
click at [516, 172] on link "view my classmates' projects" at bounding box center [536, 170] width 103 height 7
